Goal: Navigation & Orientation: Find specific page/section

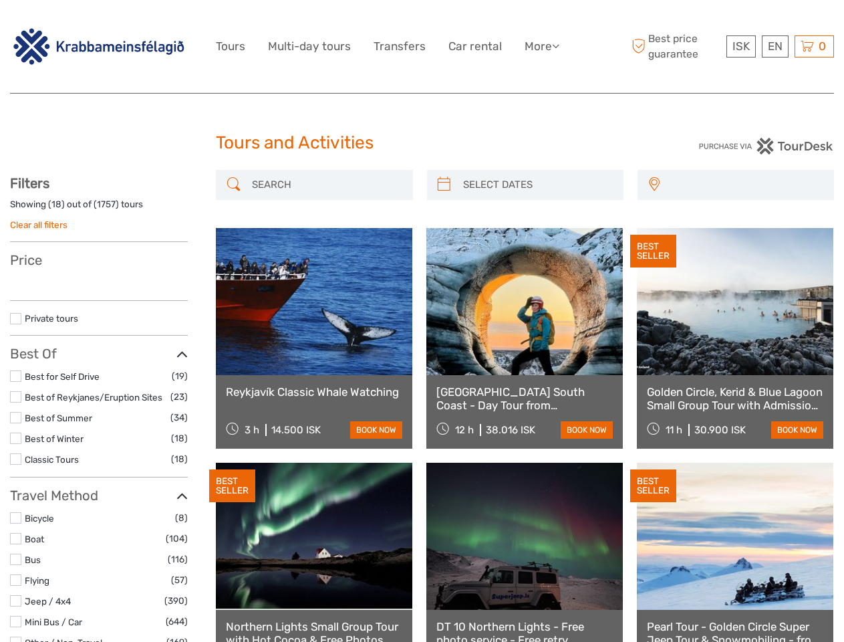
select select
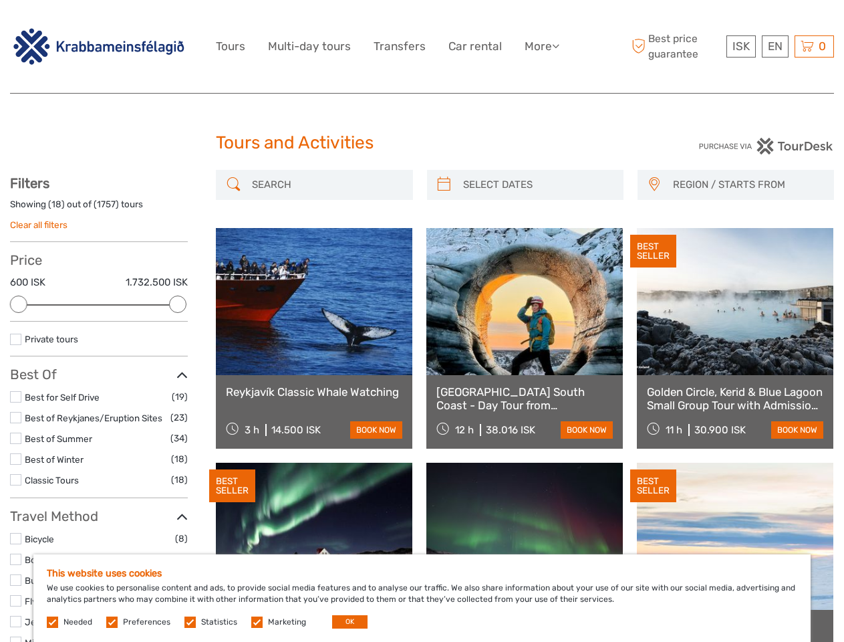
click at [541, 46] on link "More" at bounding box center [542, 46] width 35 height 19
click at [557, 45] on icon at bounding box center [555, 45] width 7 height 11
click at [741, 46] on span "ISK" at bounding box center [741, 45] width 17 height 13
click at [775, 46] on div "EN English Español Deutsch" at bounding box center [775, 46] width 27 height 22
click at [814, 46] on div "0 Items Total 0 ISK Checkout The shopping cart is empty." at bounding box center [814, 46] width 39 height 22
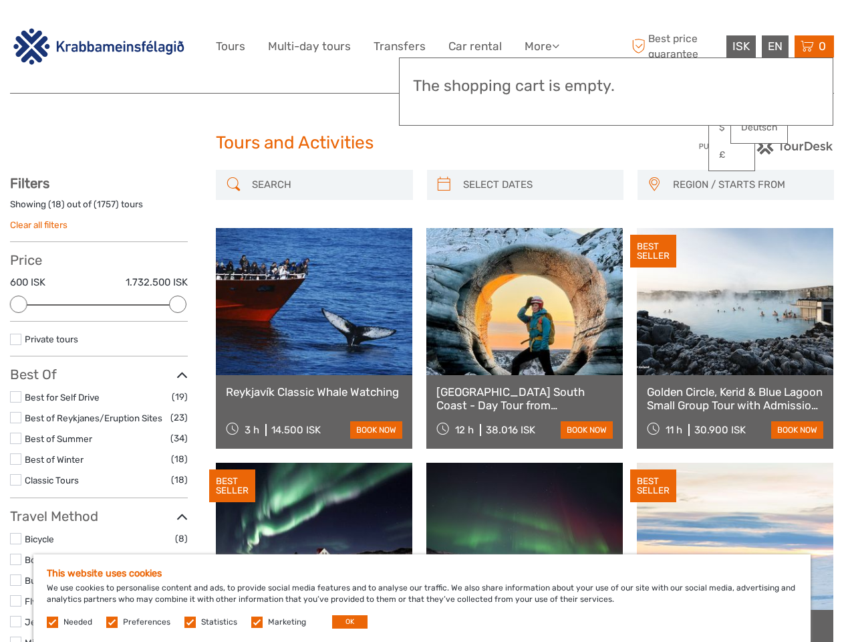
click at [19, 304] on div at bounding box center [18, 303] width 17 height 17
click at [178, 304] on div at bounding box center [177, 303] width 17 height 17
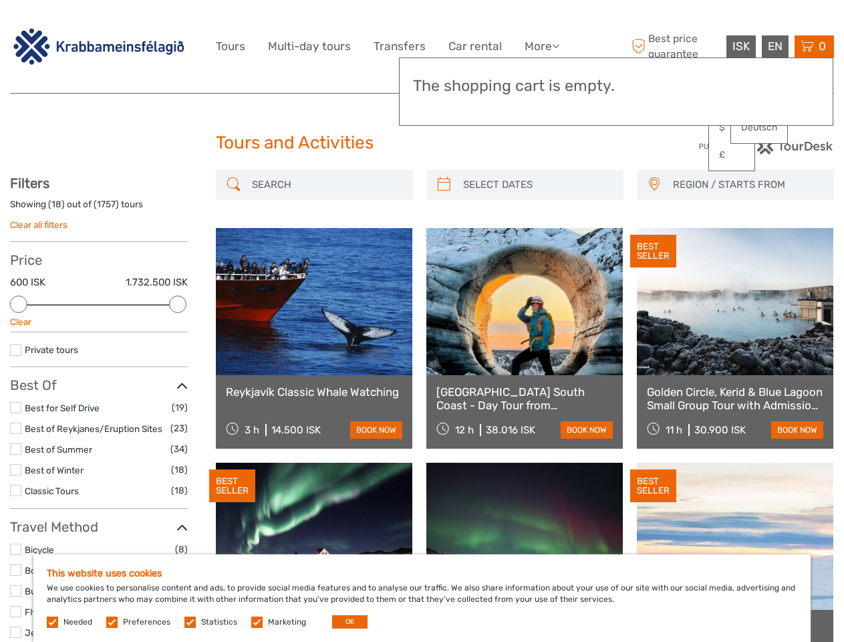
click at [444, 228] on link at bounding box center [524, 301] width 197 height 147
click at [537, 228] on link at bounding box center [524, 301] width 197 height 147
click at [654, 235] on div "BEST SELLER" at bounding box center [653, 251] width 46 height 33
